Goal: Information Seeking & Learning: Find contact information

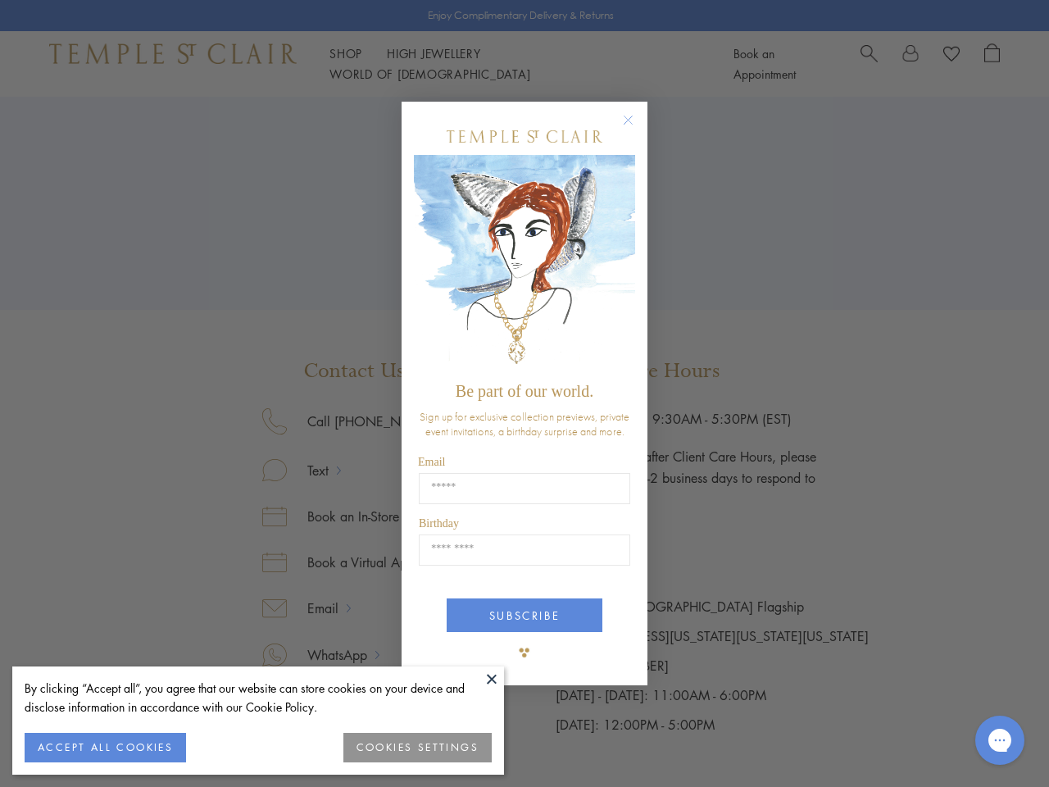
click at [525, 394] on span "Be part of our world." at bounding box center [525, 391] width 138 height 18
click at [492, 679] on button at bounding box center [492, 679] width 25 height 25
click at [105, 748] on button "ACCEPT ALL COOKIES" at bounding box center [106, 748] width 162 height 30
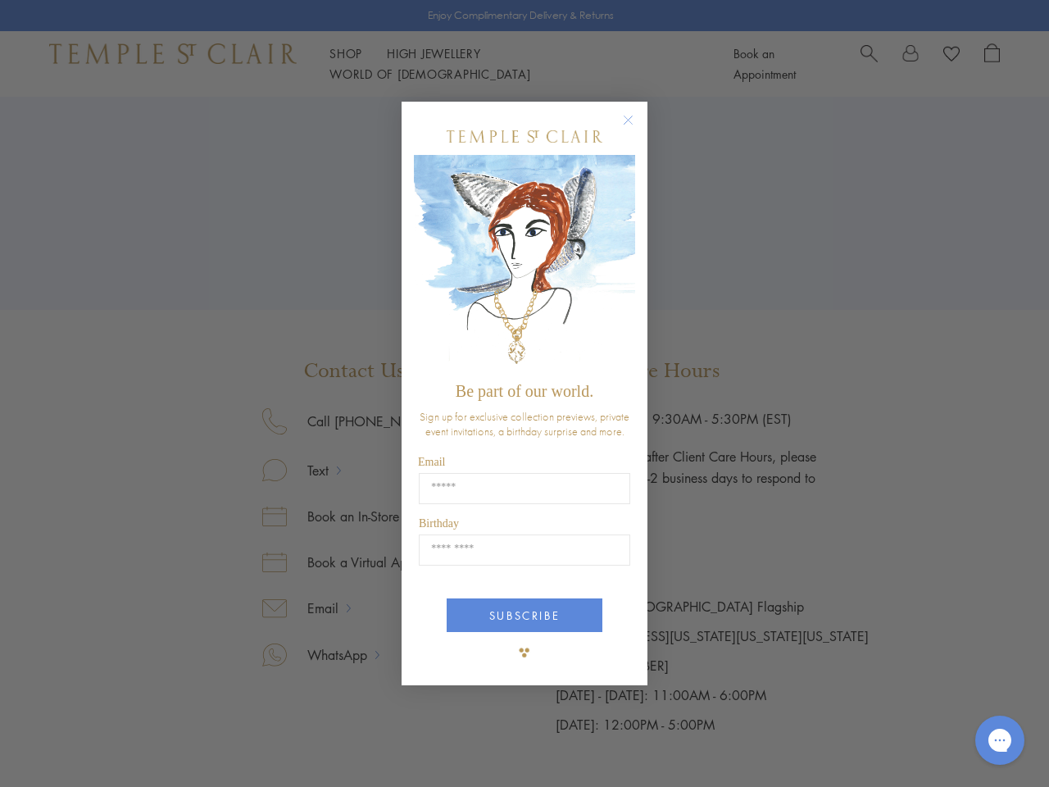
click at [418, 748] on div "Close dialog Be part of our world. Sign up for exclusive collection previews, p…" at bounding box center [524, 393] width 1049 height 787
click at [636, 127] on icon "Close dialog" at bounding box center [628, 120] width 20 height 20
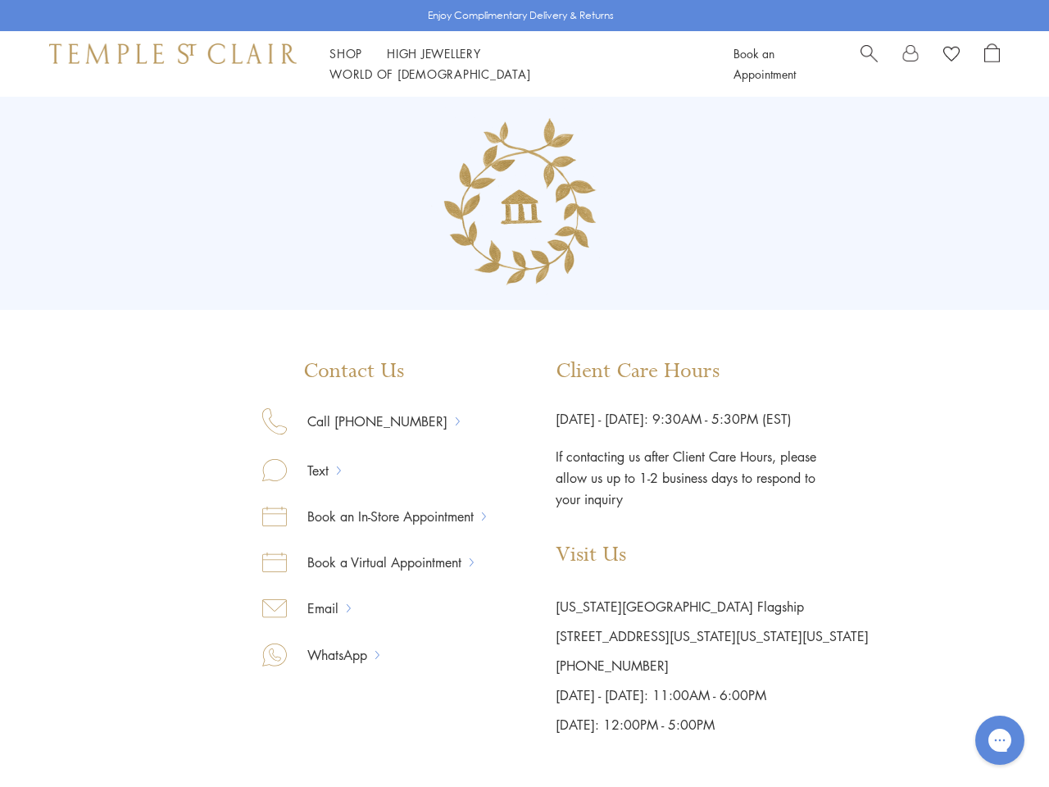
click at [525, 660] on button "SUBSCRIBE" at bounding box center [525, 677] width 156 height 34
click at [1000, 740] on icon "Gorgias live chat" at bounding box center [1000, 740] width 16 height 16
